Goal: Find specific page/section: Find specific page/section

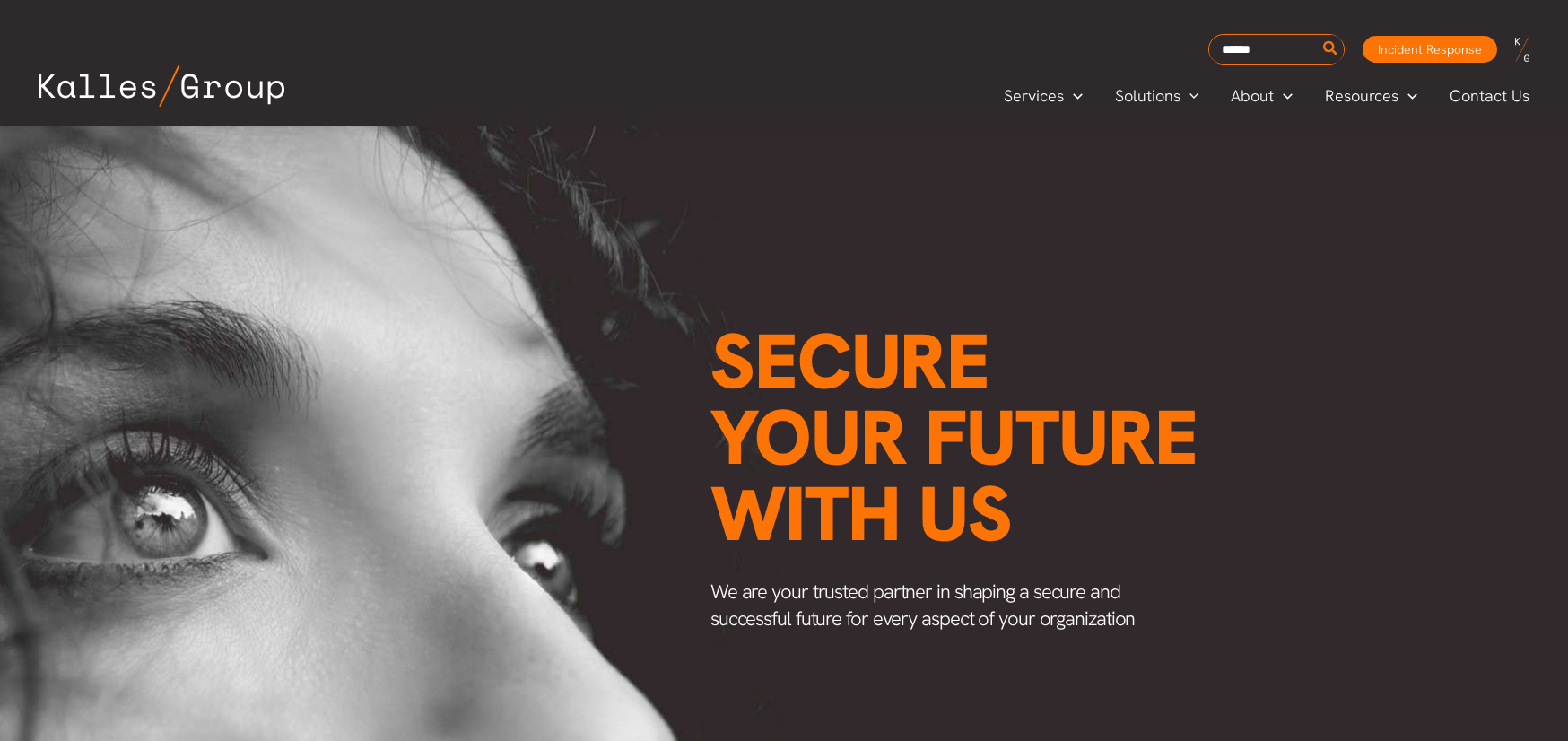
scroll to position [19, 0]
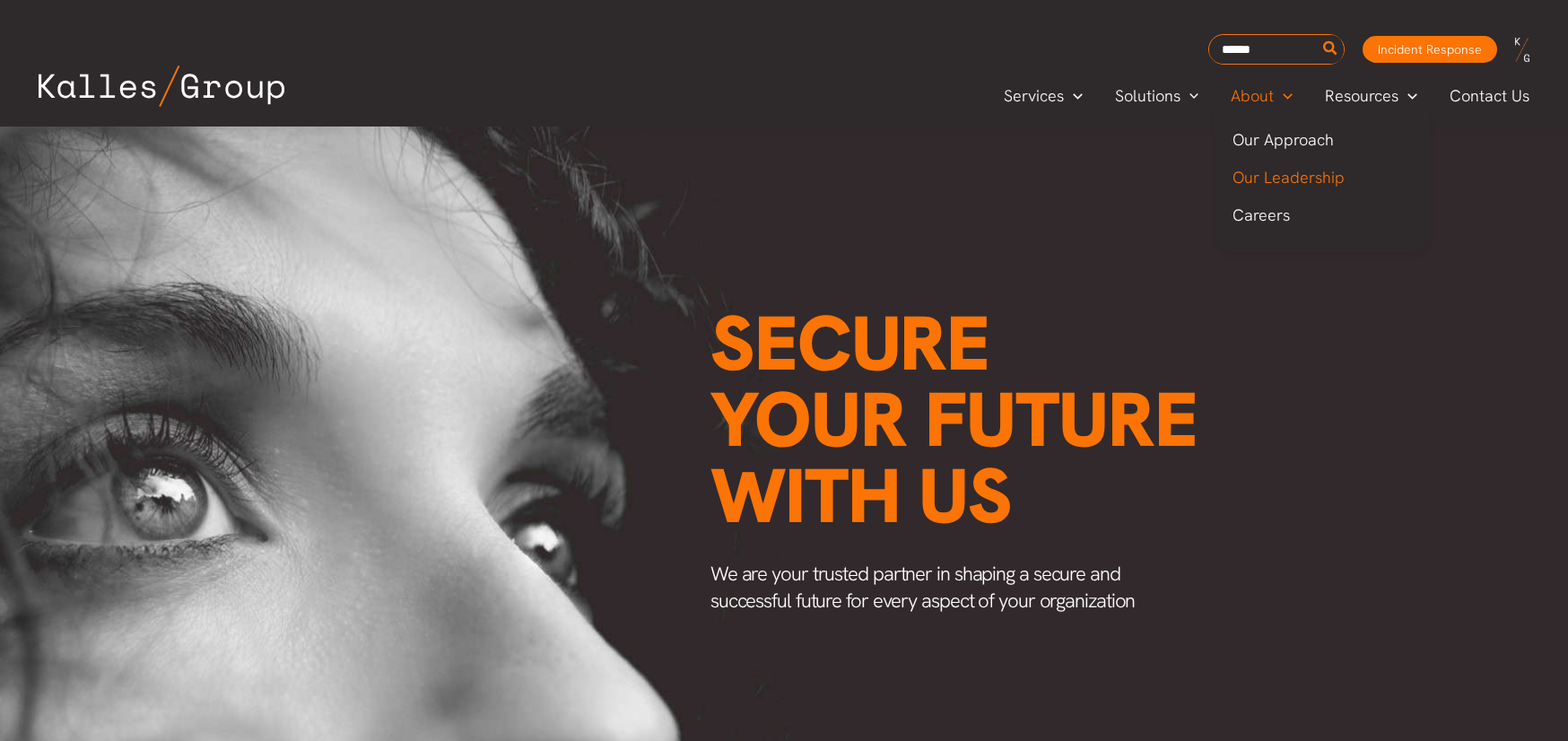
click at [1289, 176] on span "Our Leadership" at bounding box center [1288, 177] width 112 height 21
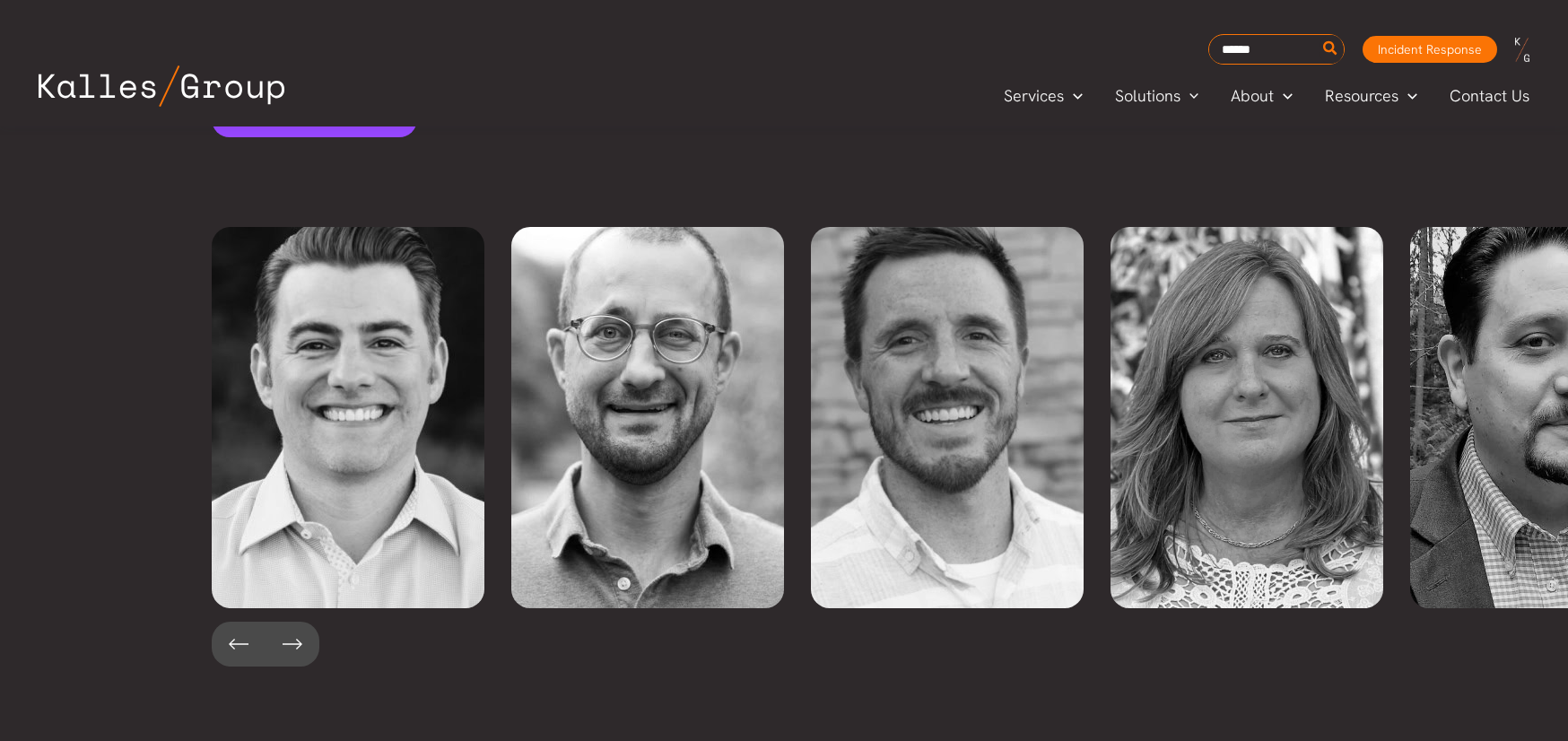
scroll to position [3912, 0]
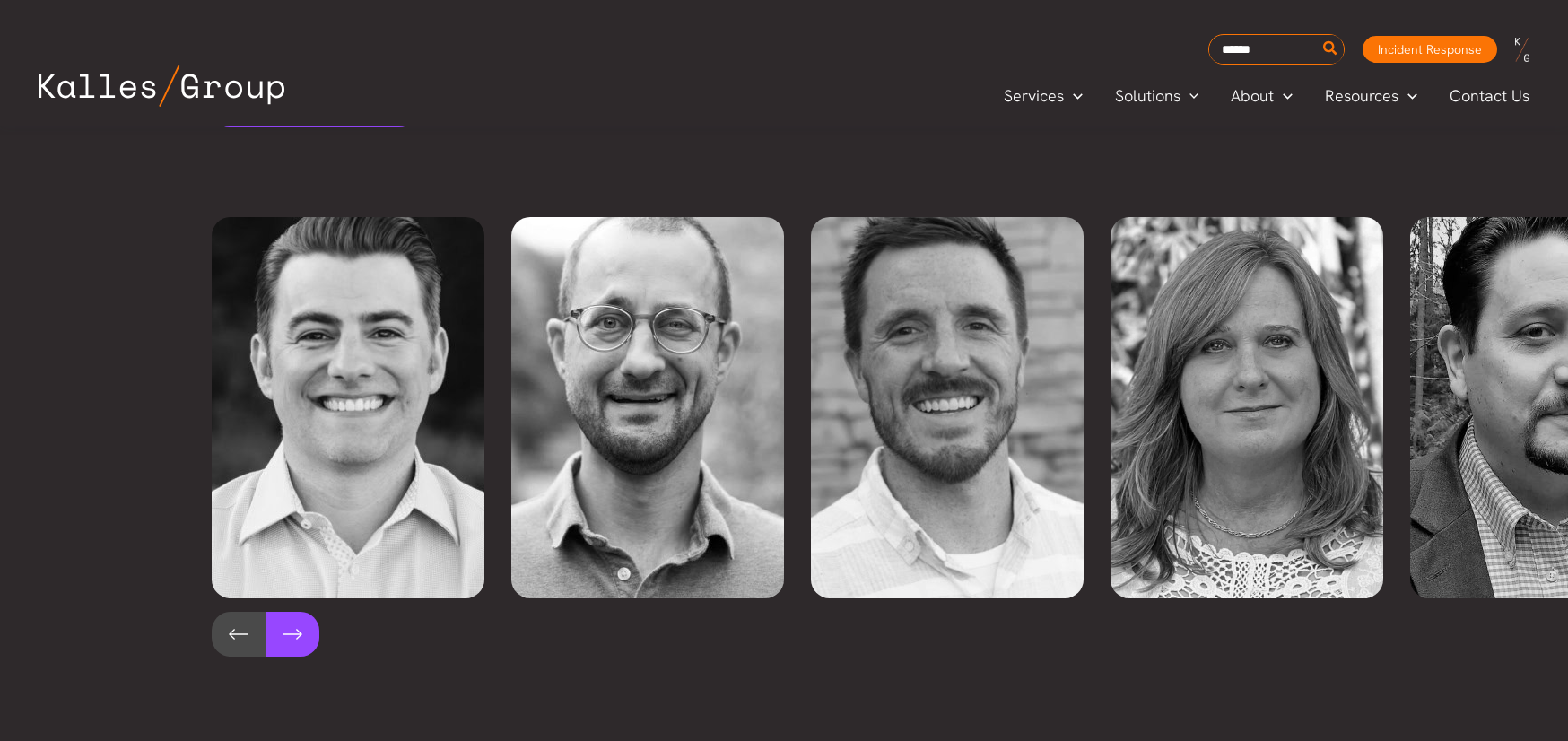
click at [293, 611] on button at bounding box center [292, 633] width 54 height 45
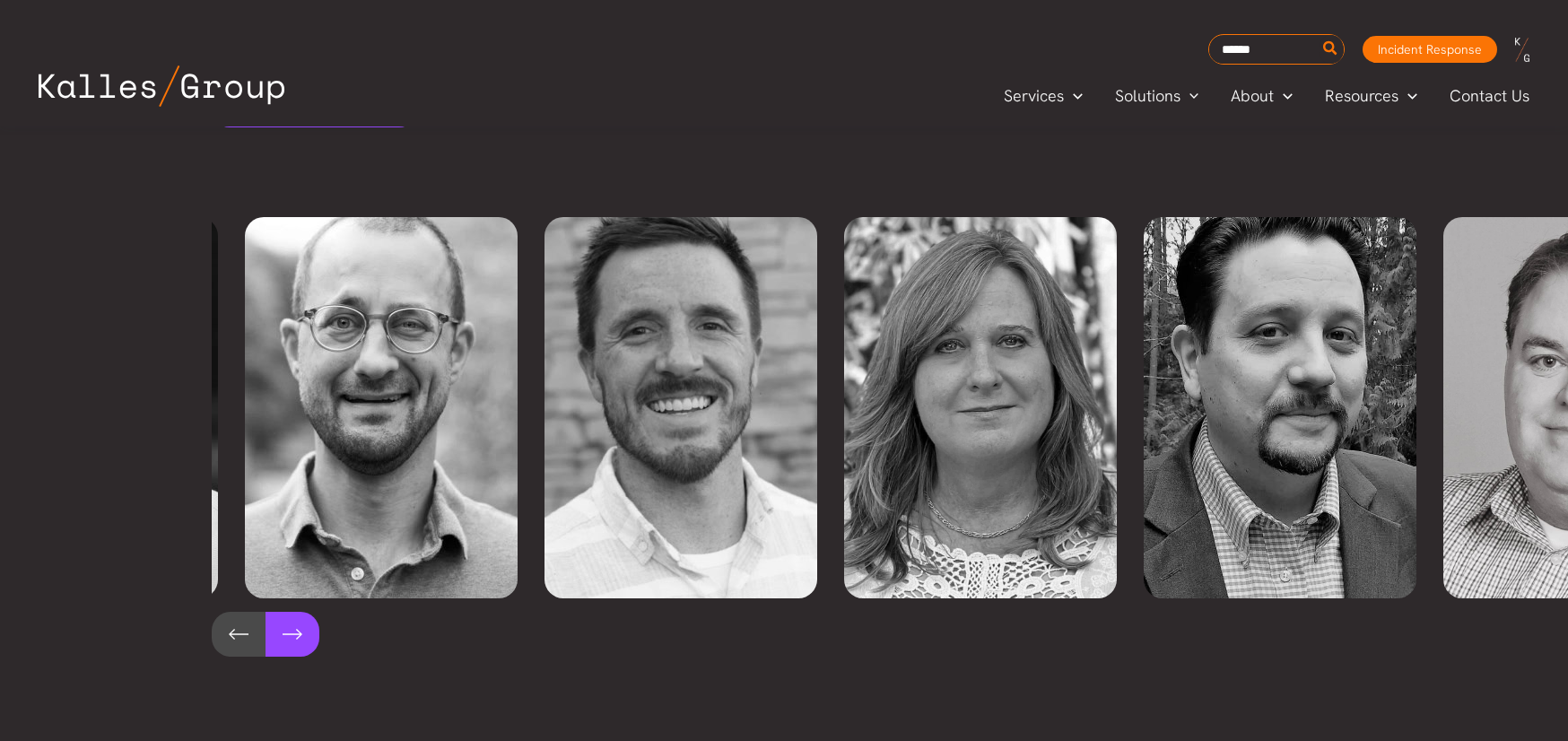
scroll to position [0, 300]
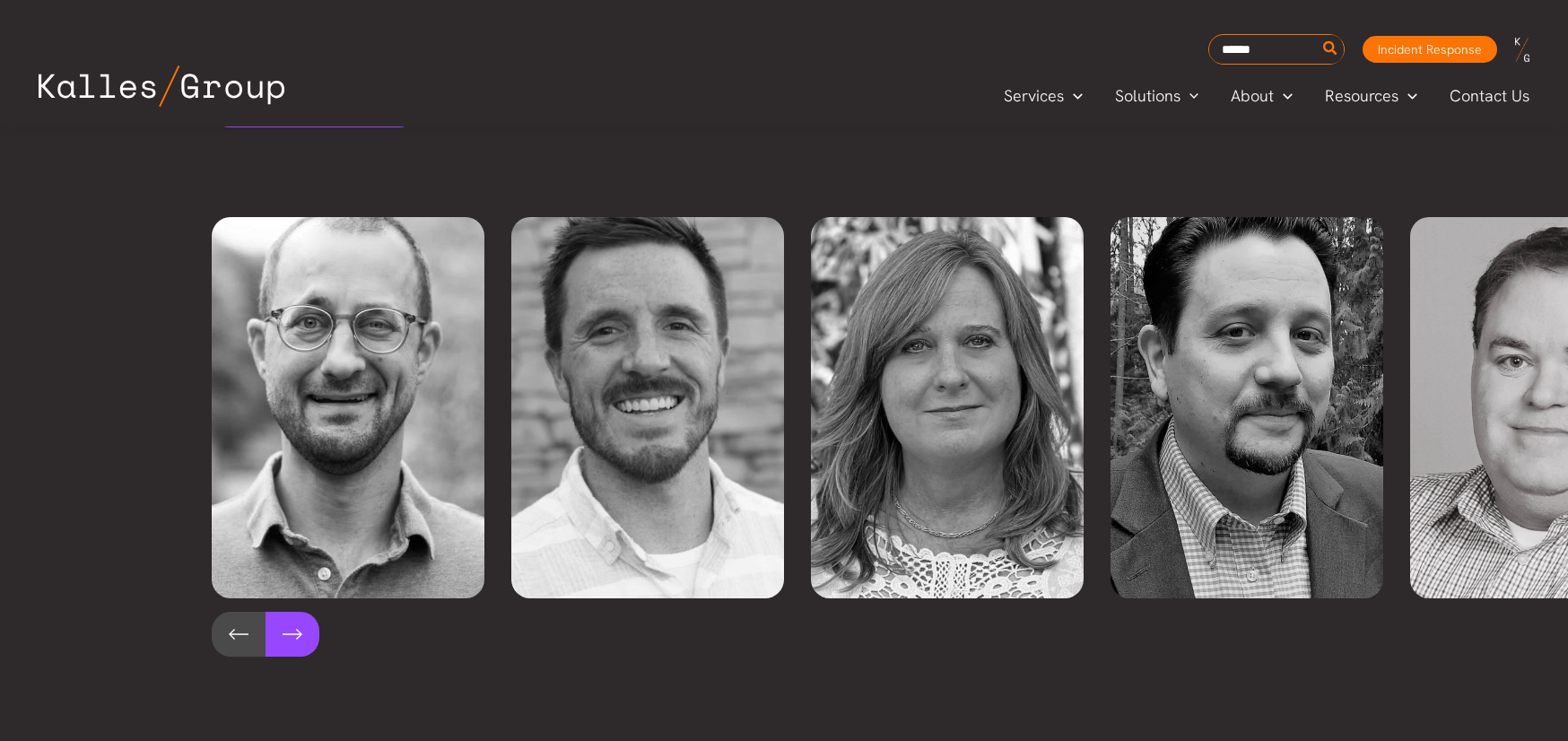
click at [293, 611] on button at bounding box center [292, 633] width 54 height 45
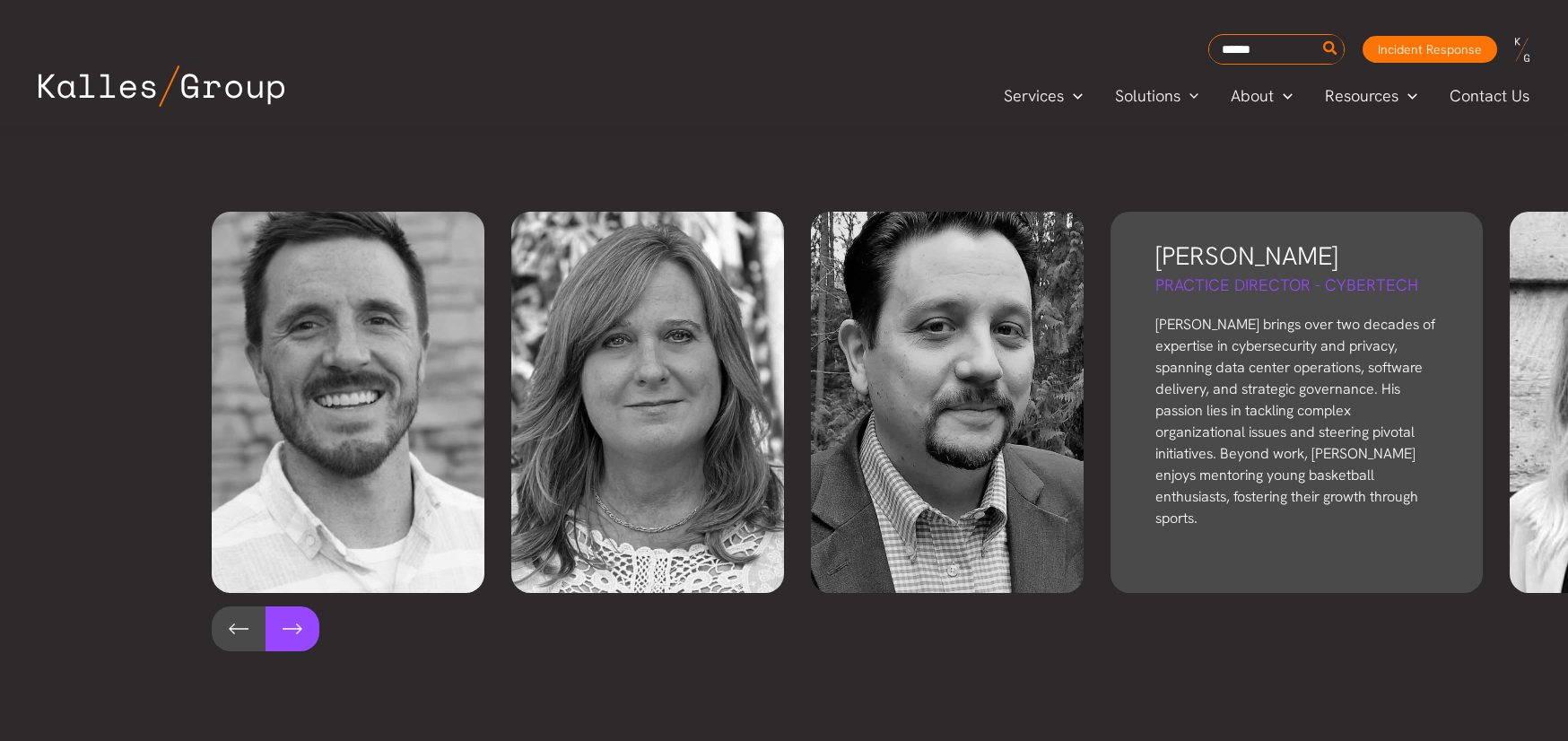
scroll to position [3916, 0]
